Goal: Navigation & Orientation: Find specific page/section

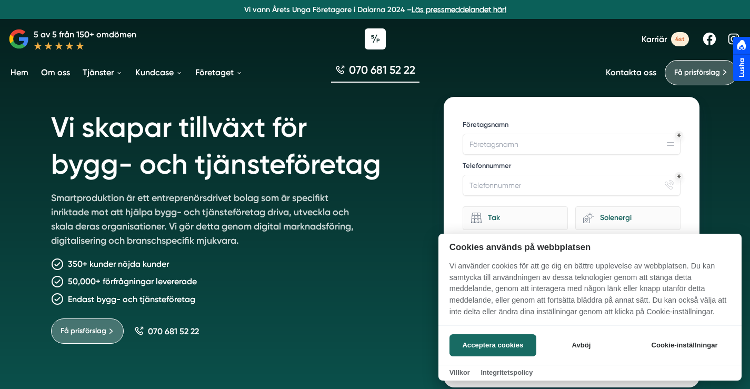
click at [103, 72] on div at bounding box center [375, 194] width 750 height 389
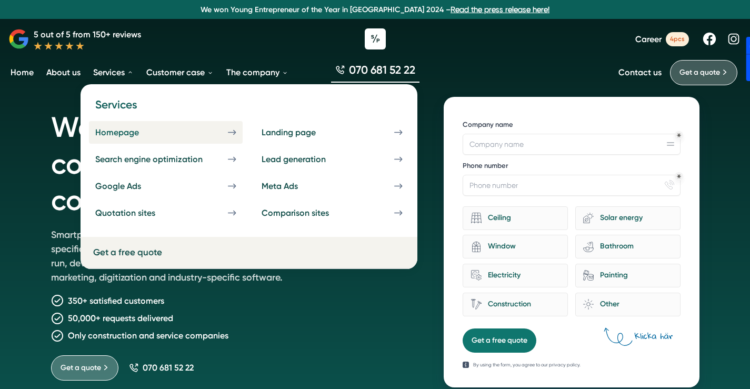
click at [200, 133] on link "Homepage" at bounding box center [166, 132] width 154 height 23
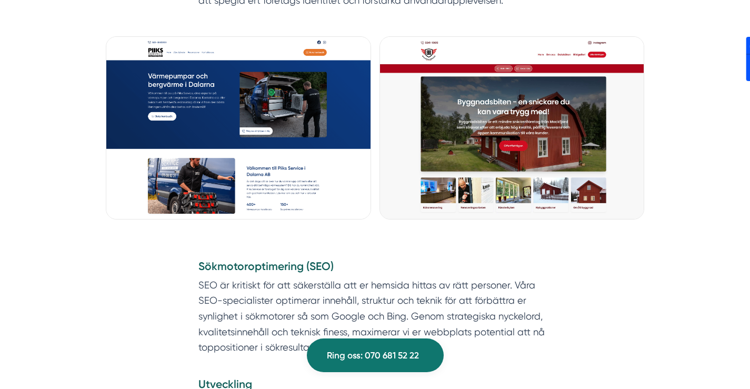
scroll to position [948, 0]
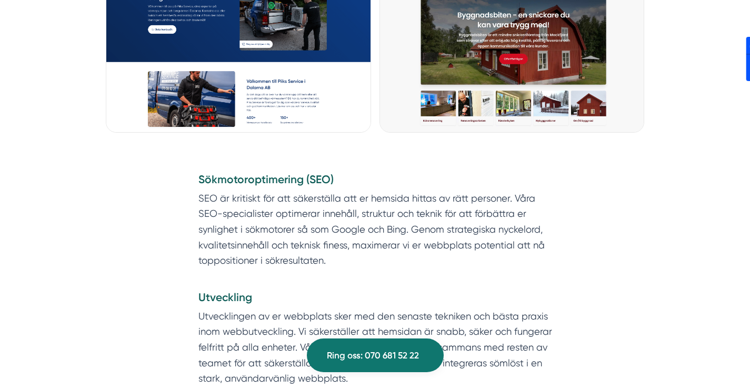
click at [534, 160] on div "Sökmotoroptimering (SEO) SEO är kritiskt för att säkerställa att er hemsida hit…" at bounding box center [375, 282] width 404 height 253
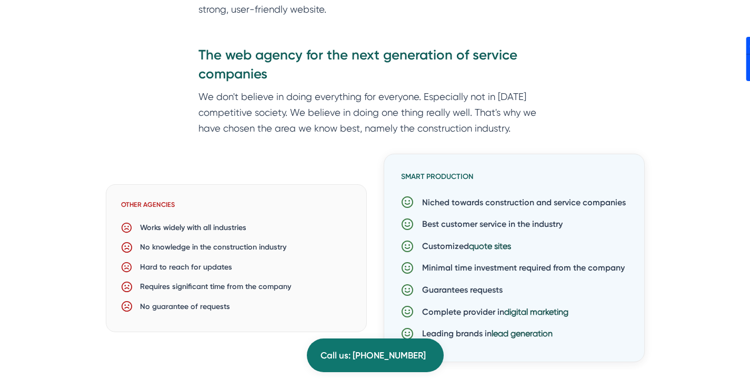
scroll to position [1422, 0]
